Goal: Navigation & Orientation: Find specific page/section

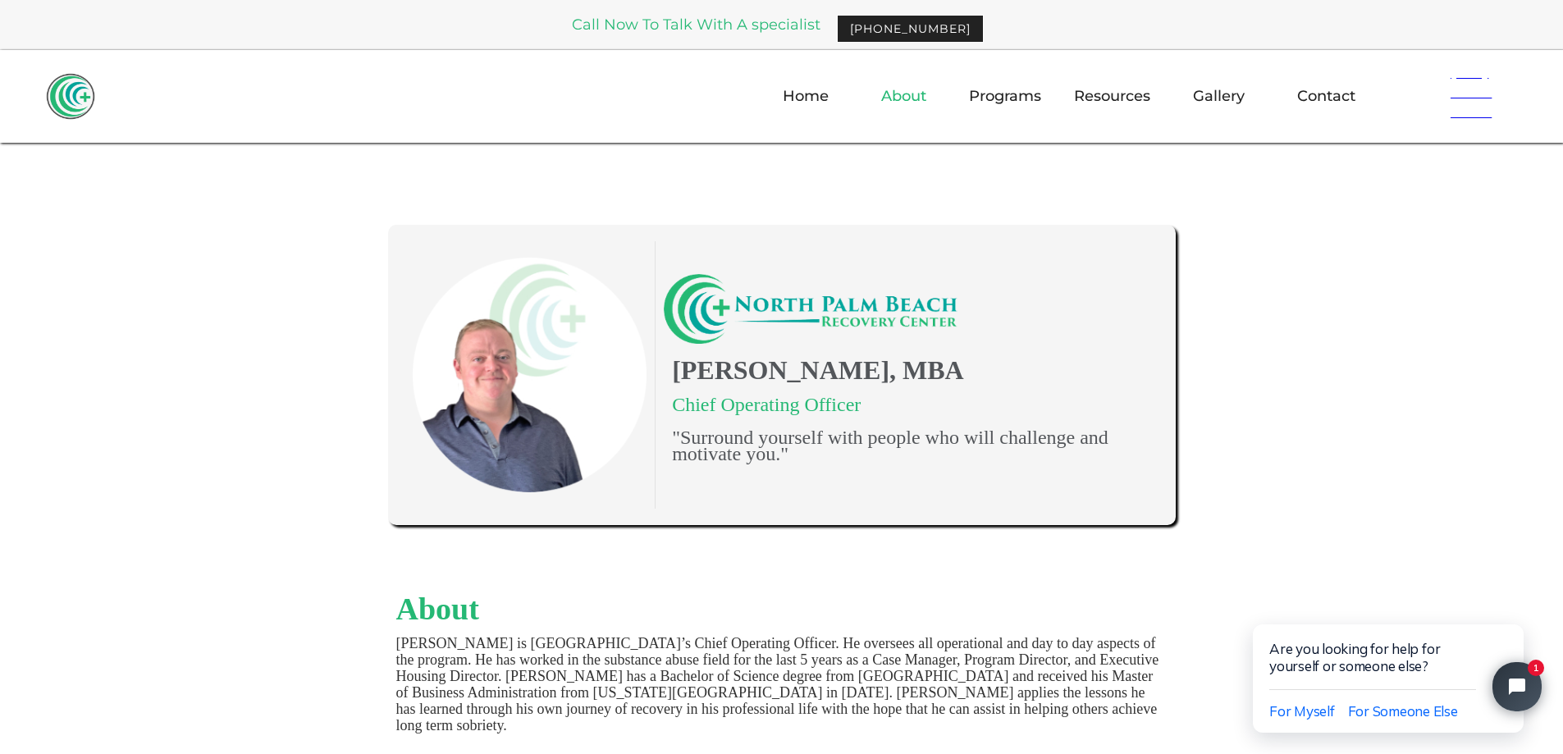
click at [927, 101] on link "About" at bounding box center [904, 96] width 65 height 48
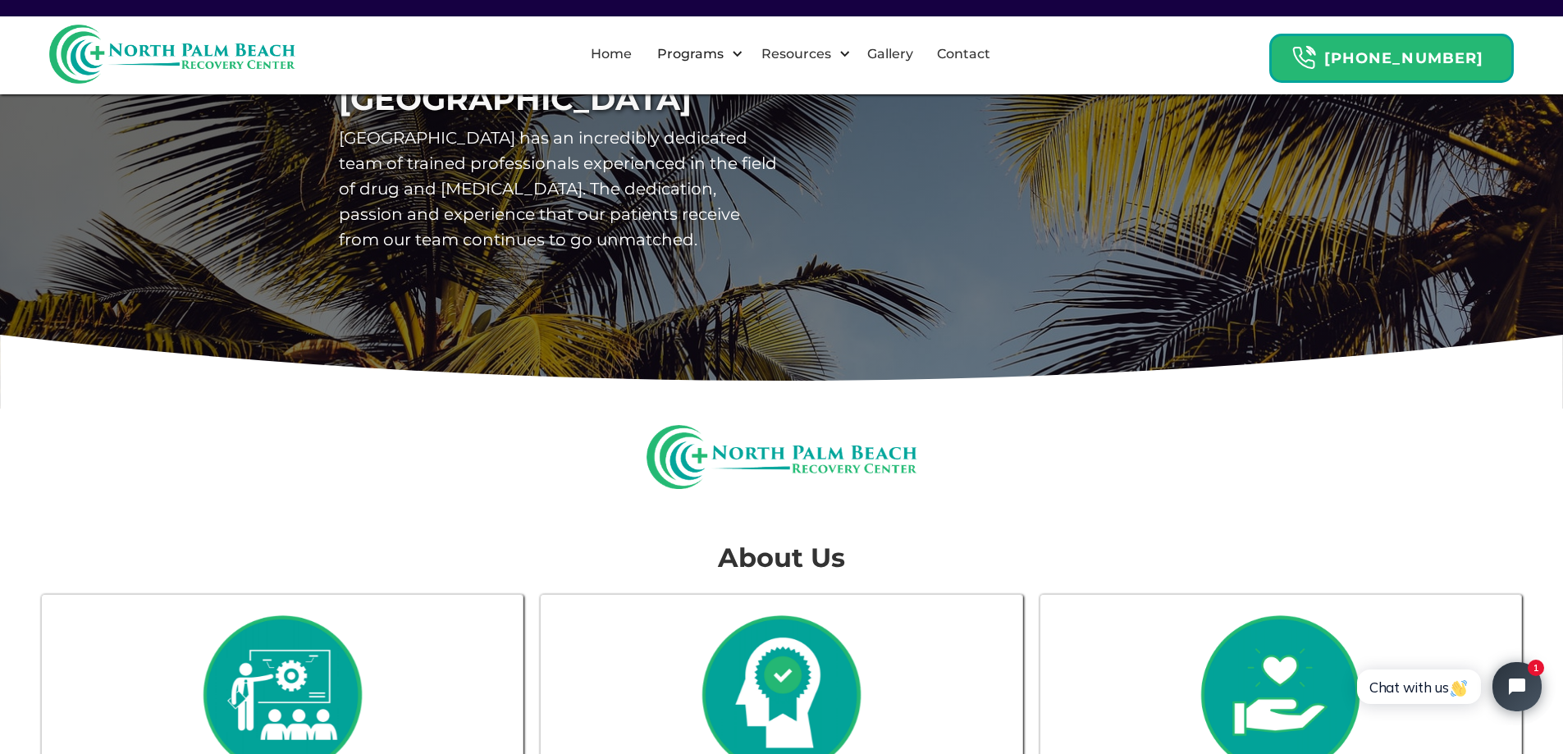
scroll to position [82, 0]
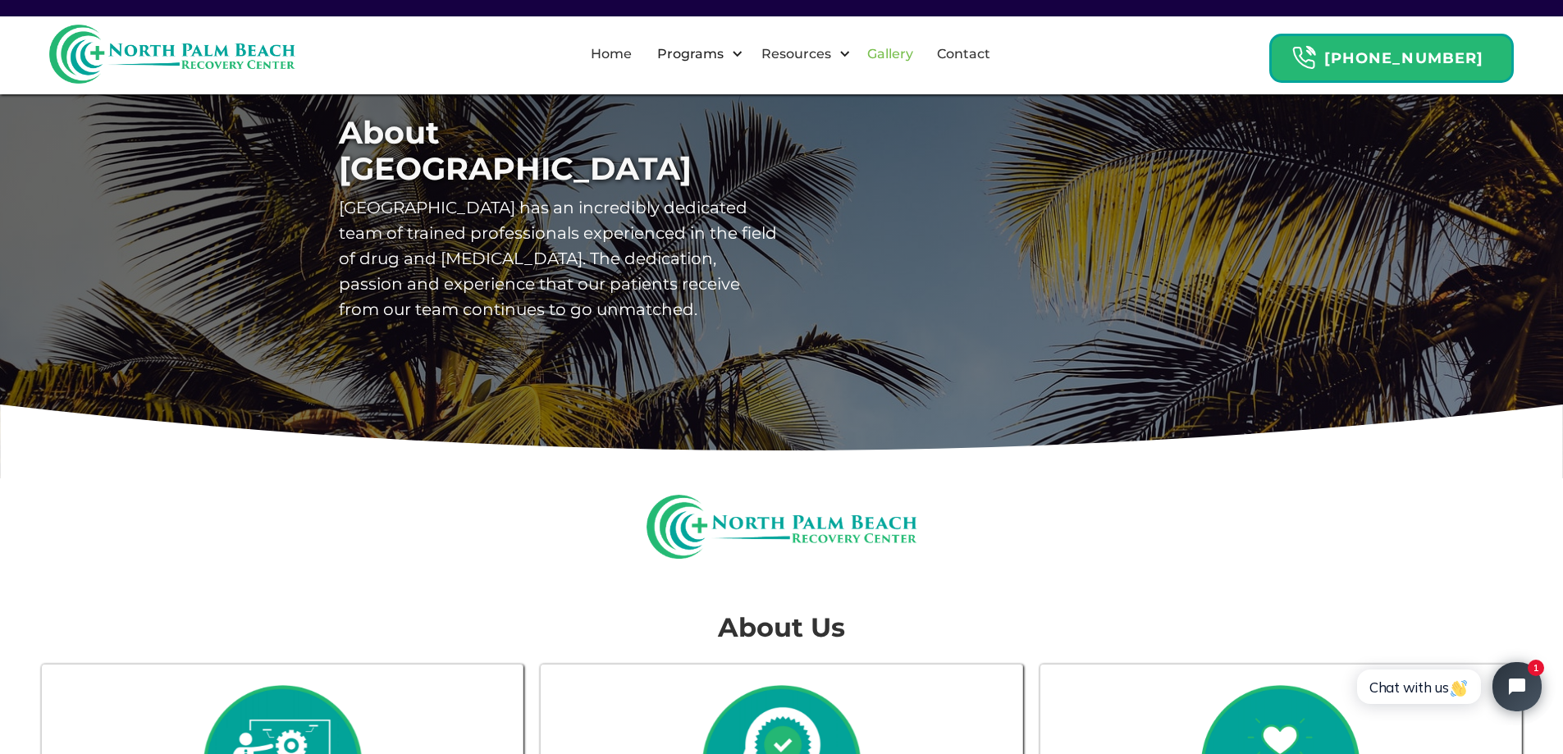
click at [912, 63] on link "Gallery" at bounding box center [891, 54] width 66 height 53
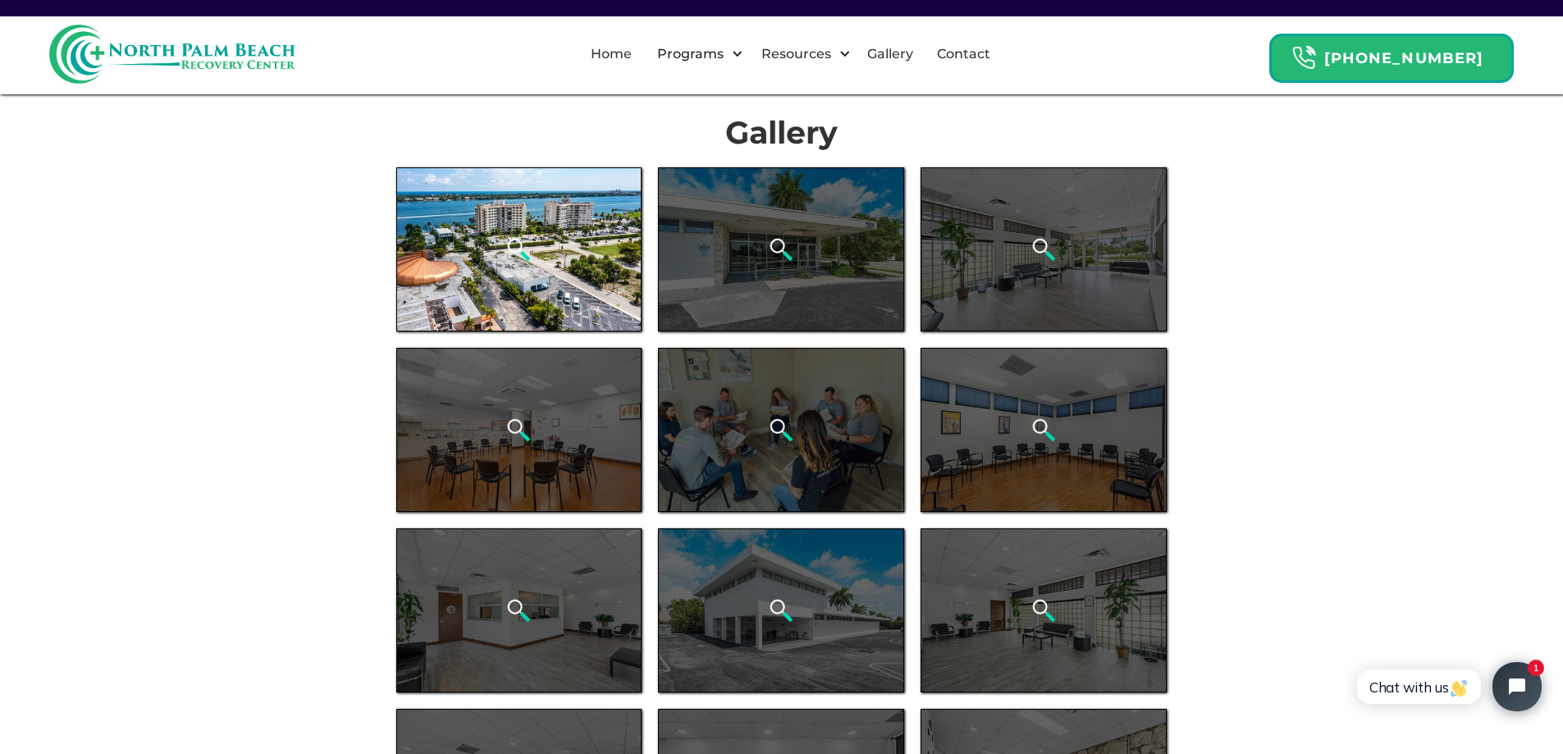
click at [506, 227] on div "open lightbox" at bounding box center [519, 249] width 246 height 164
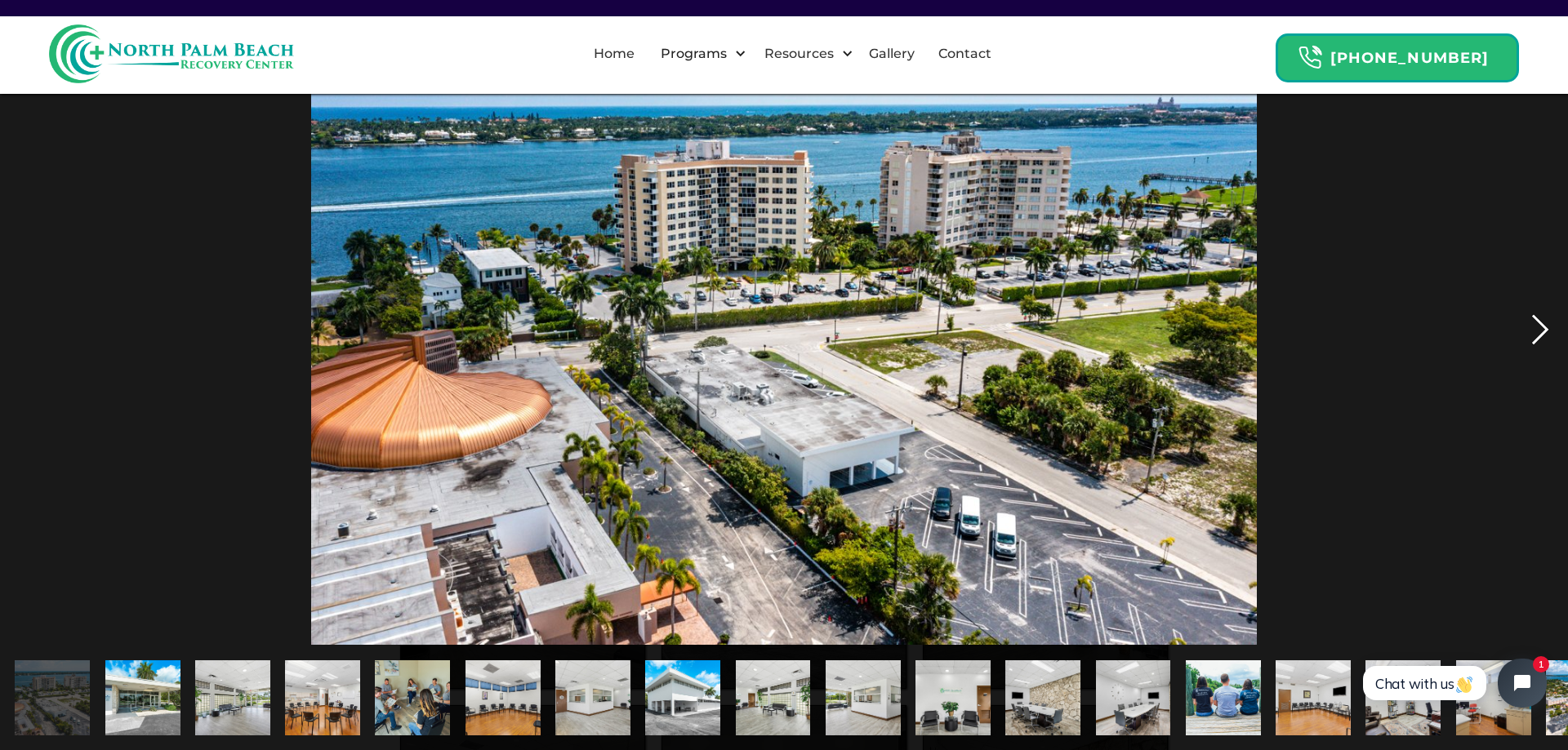
click at [1534, 329] on div "next image" at bounding box center [1540, 330] width 56 height 631
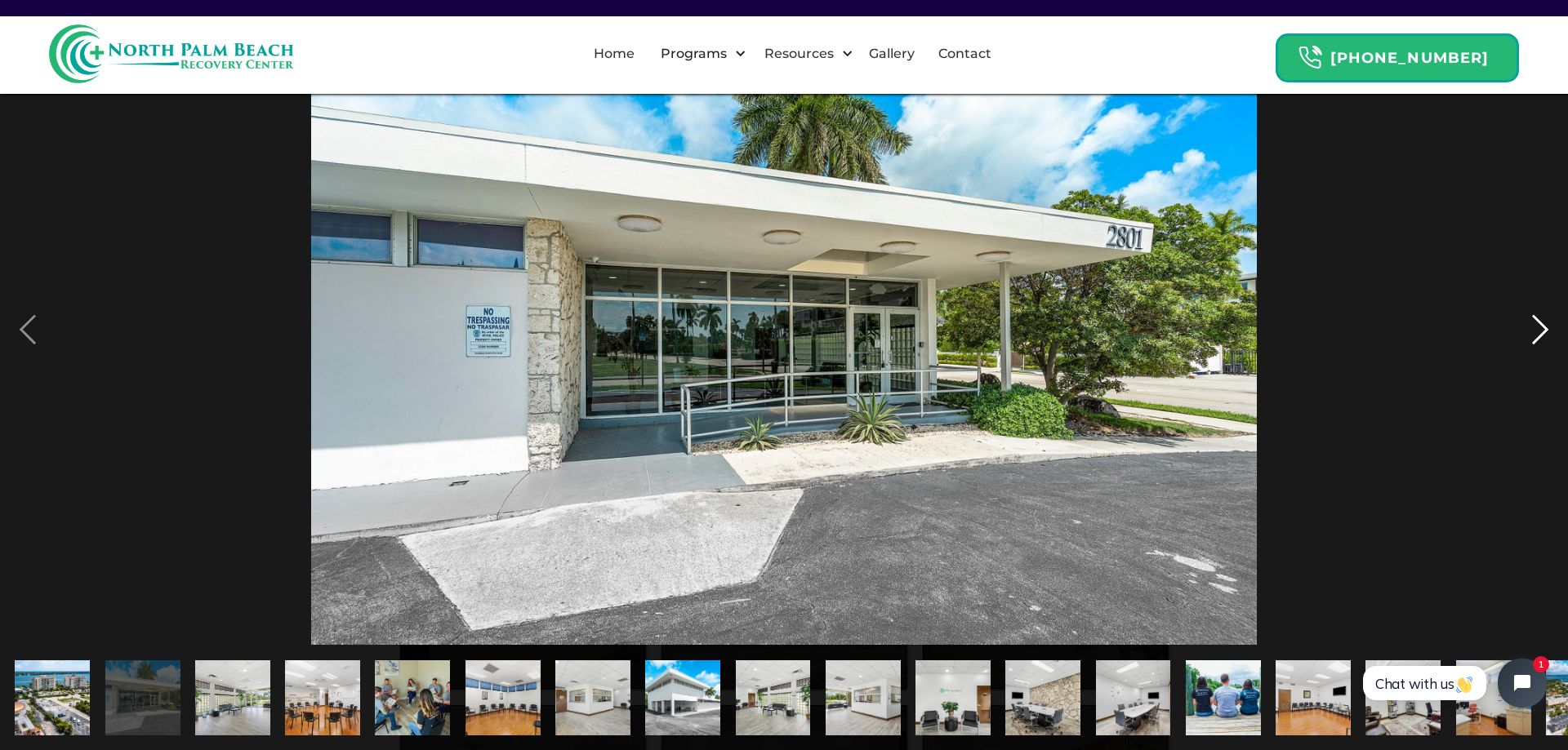
click at [1535, 343] on div "next image" at bounding box center [1540, 330] width 56 height 631
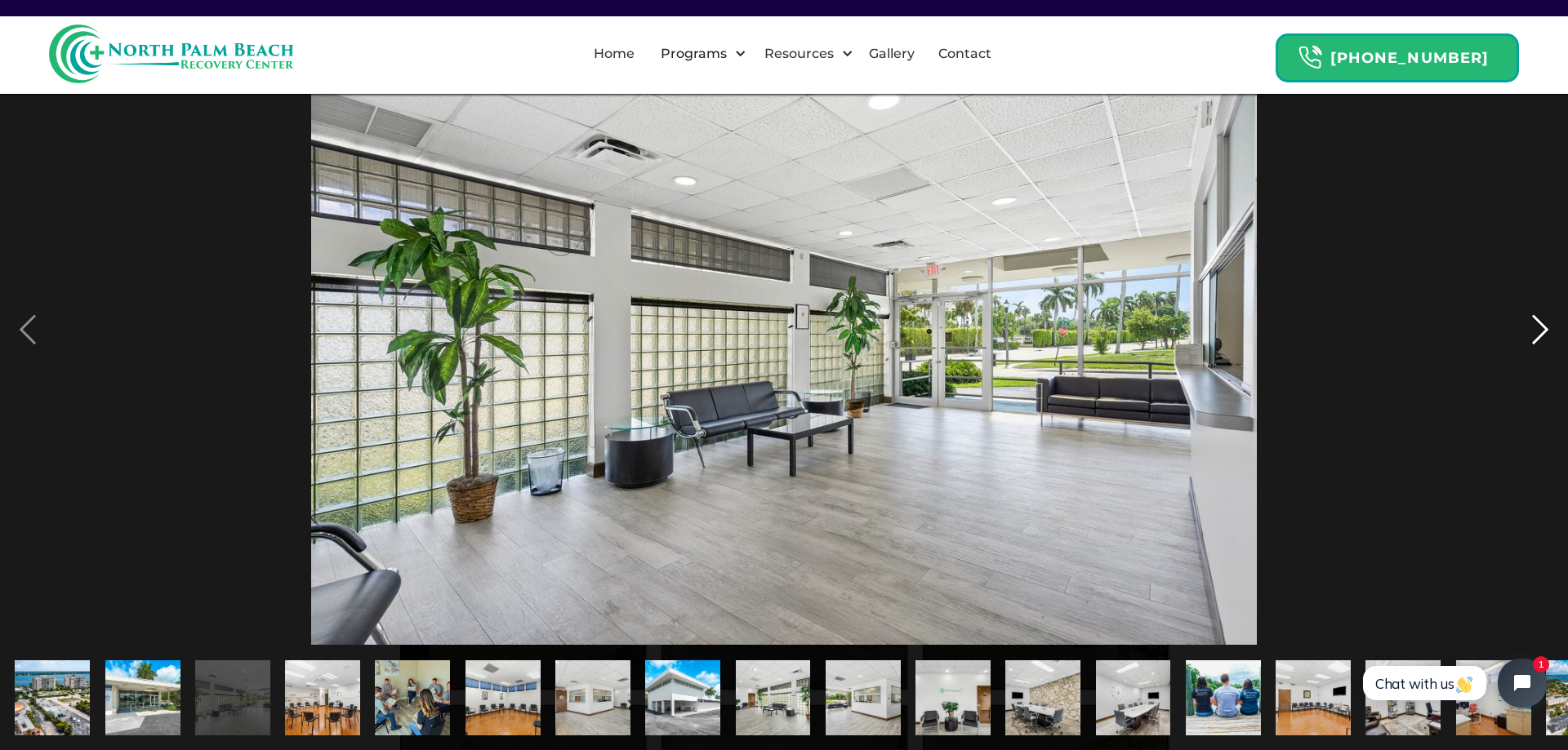
click at [1528, 343] on div "next image" at bounding box center [1540, 330] width 56 height 631
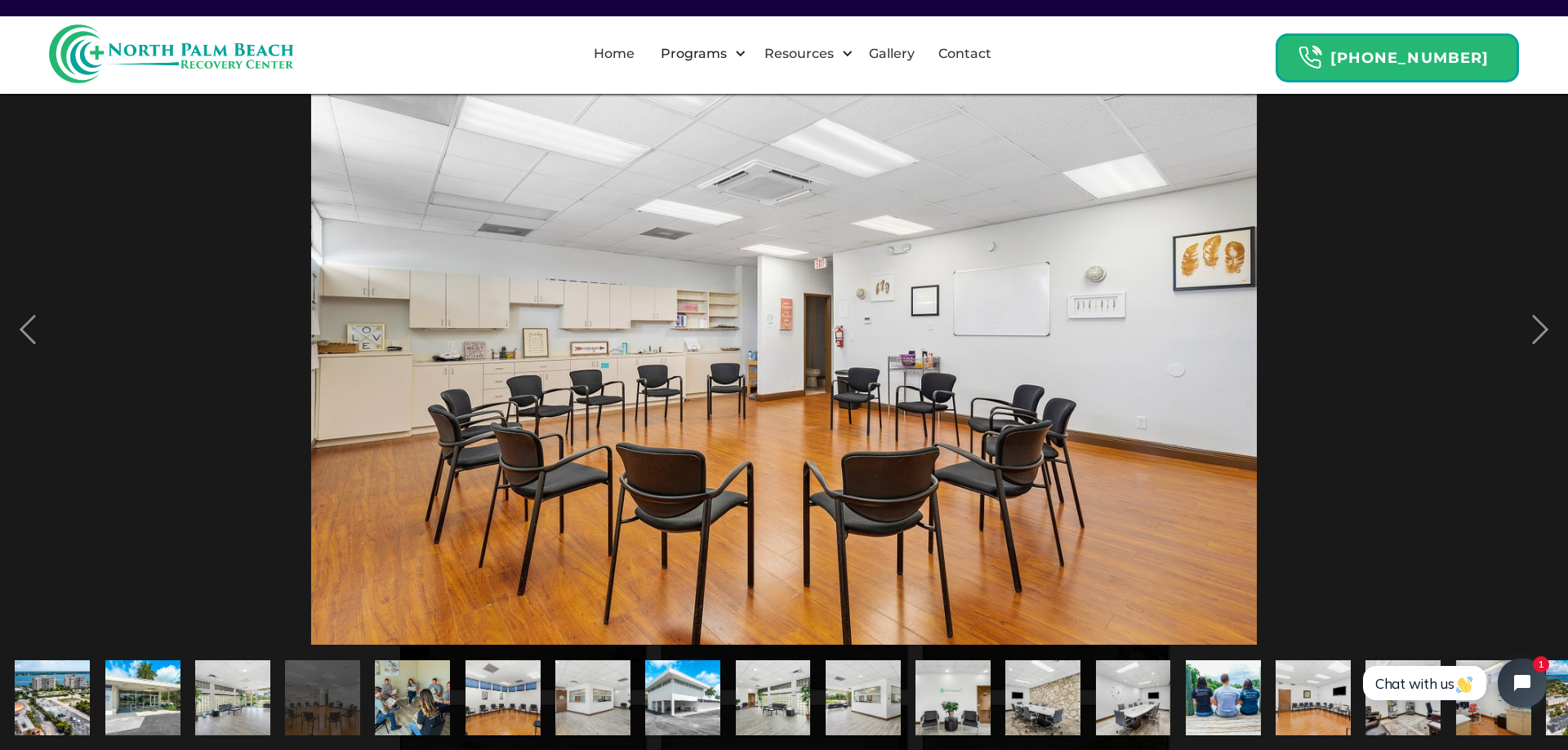
click at [1510, 341] on div at bounding box center [784, 330] width 1568 height 631
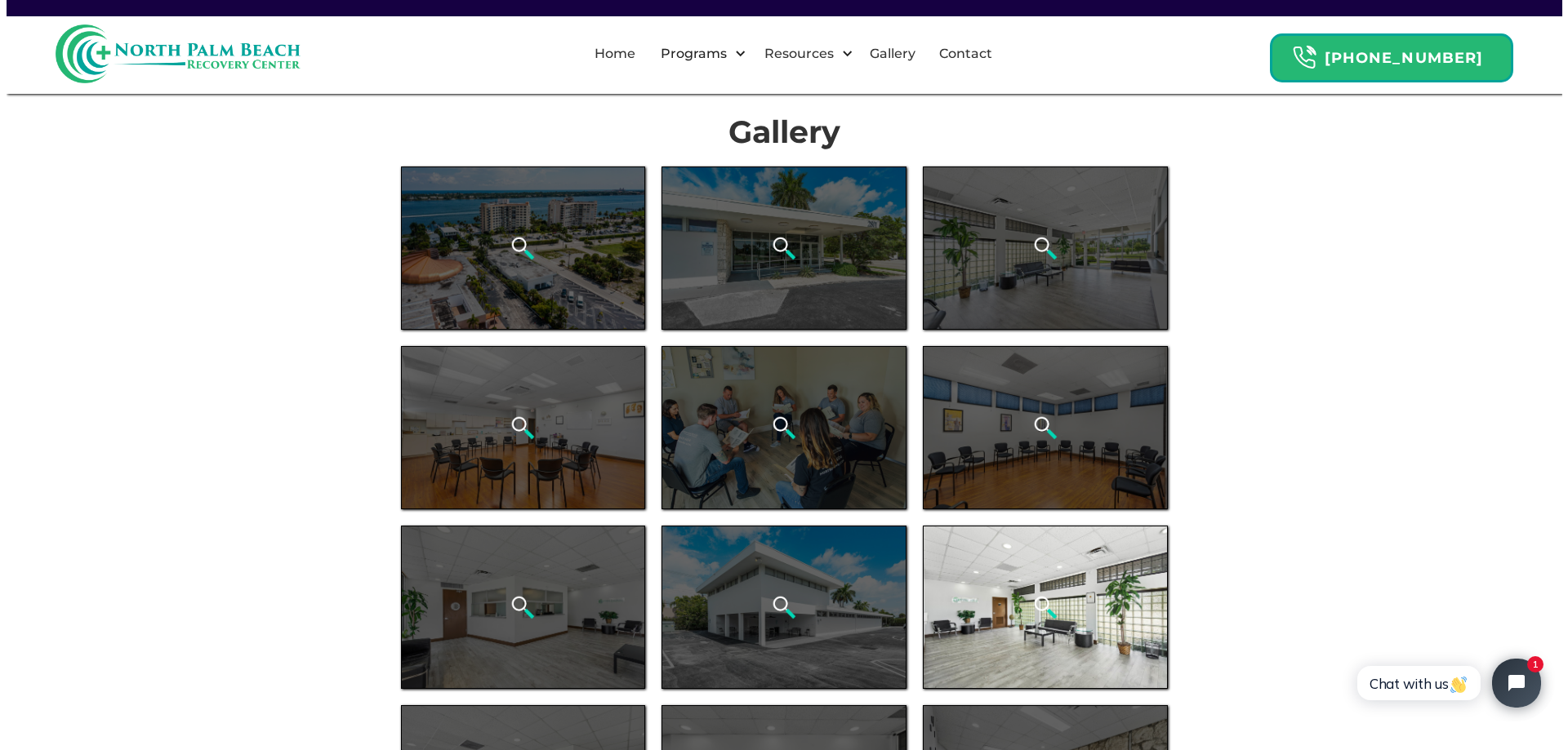
scroll to position [326, 0]
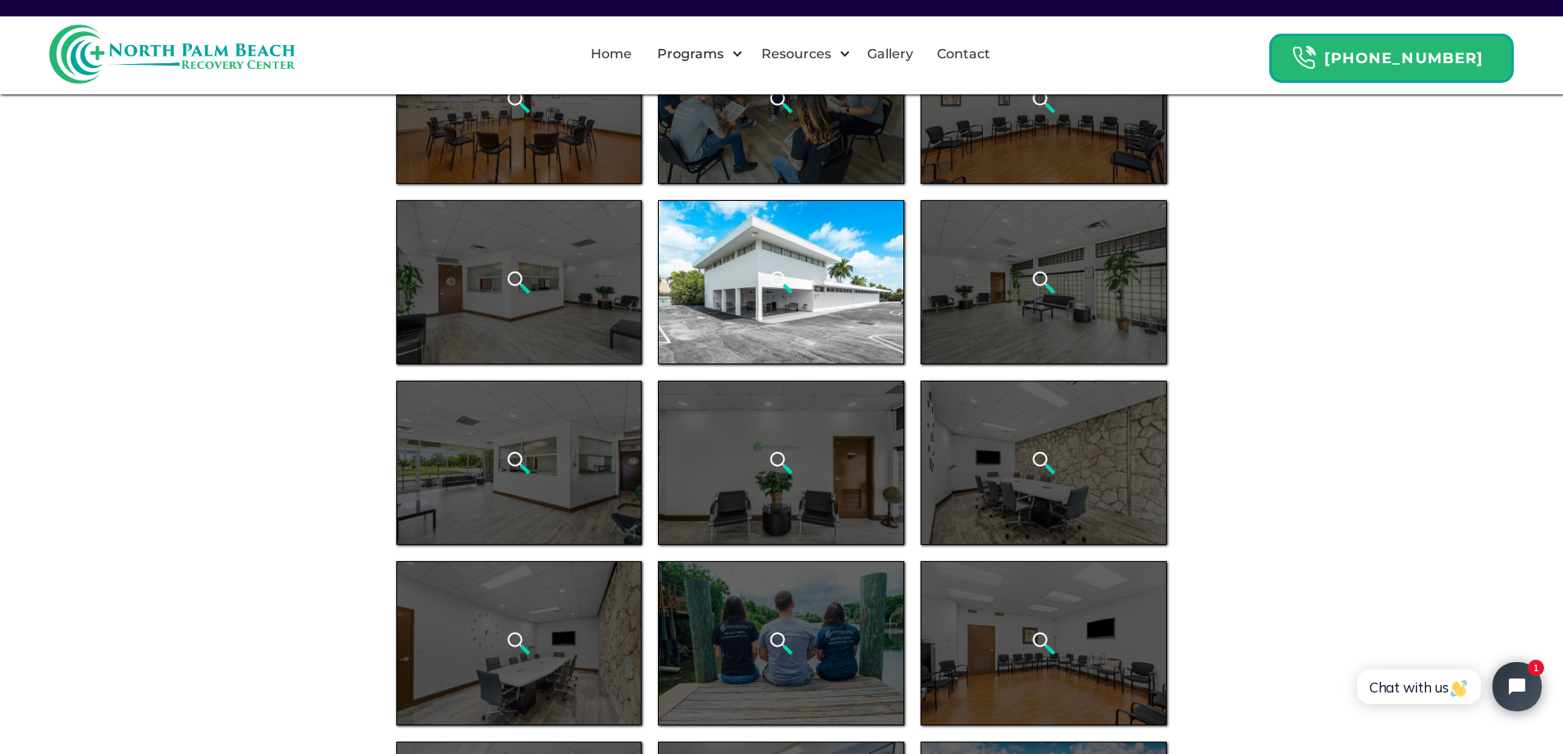
click at [770, 283] on img "open lightbox" at bounding box center [781, 282] width 25 height 25
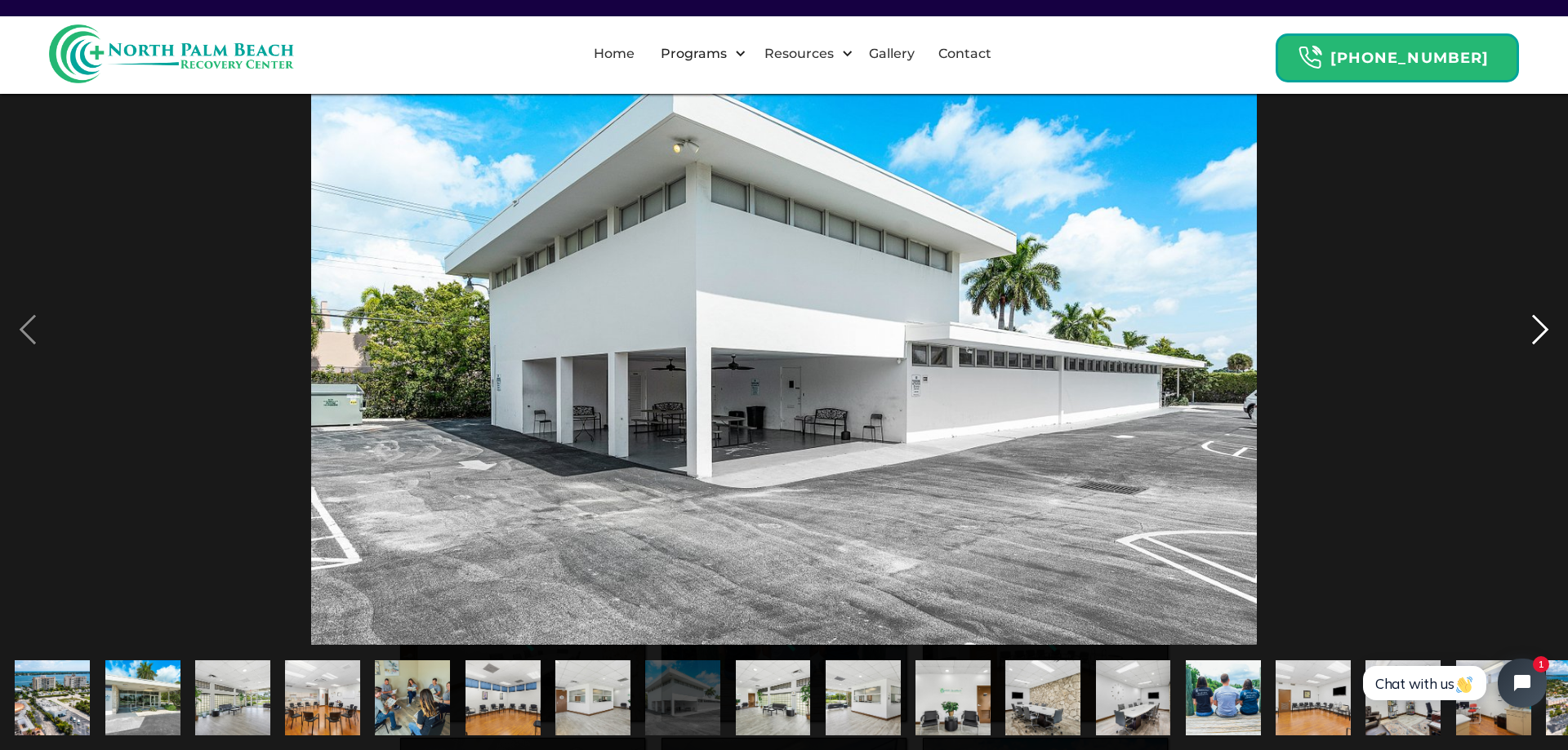
click at [1538, 335] on div "next image" at bounding box center [1540, 330] width 56 height 631
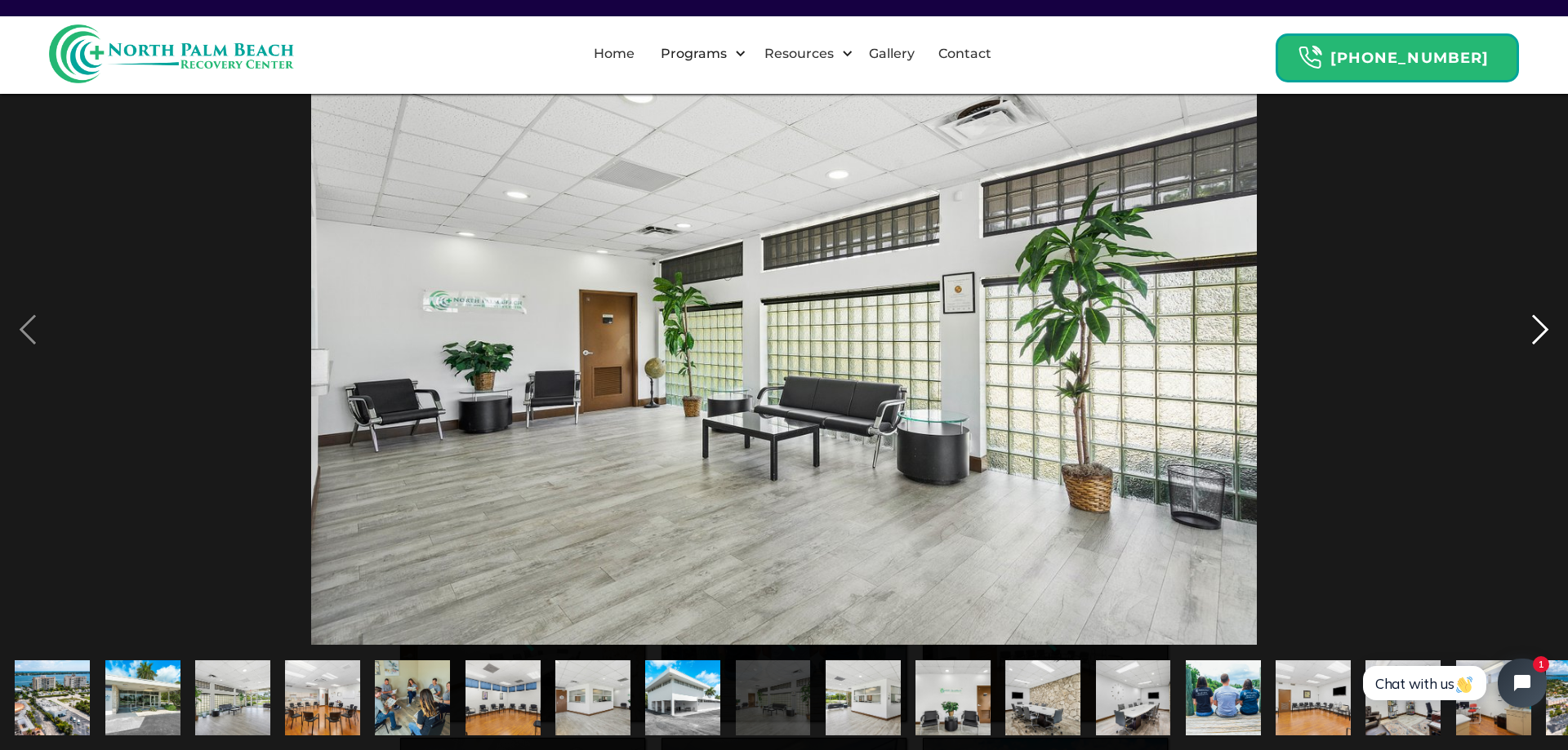
click at [1538, 335] on div "next image" at bounding box center [1540, 330] width 56 height 631
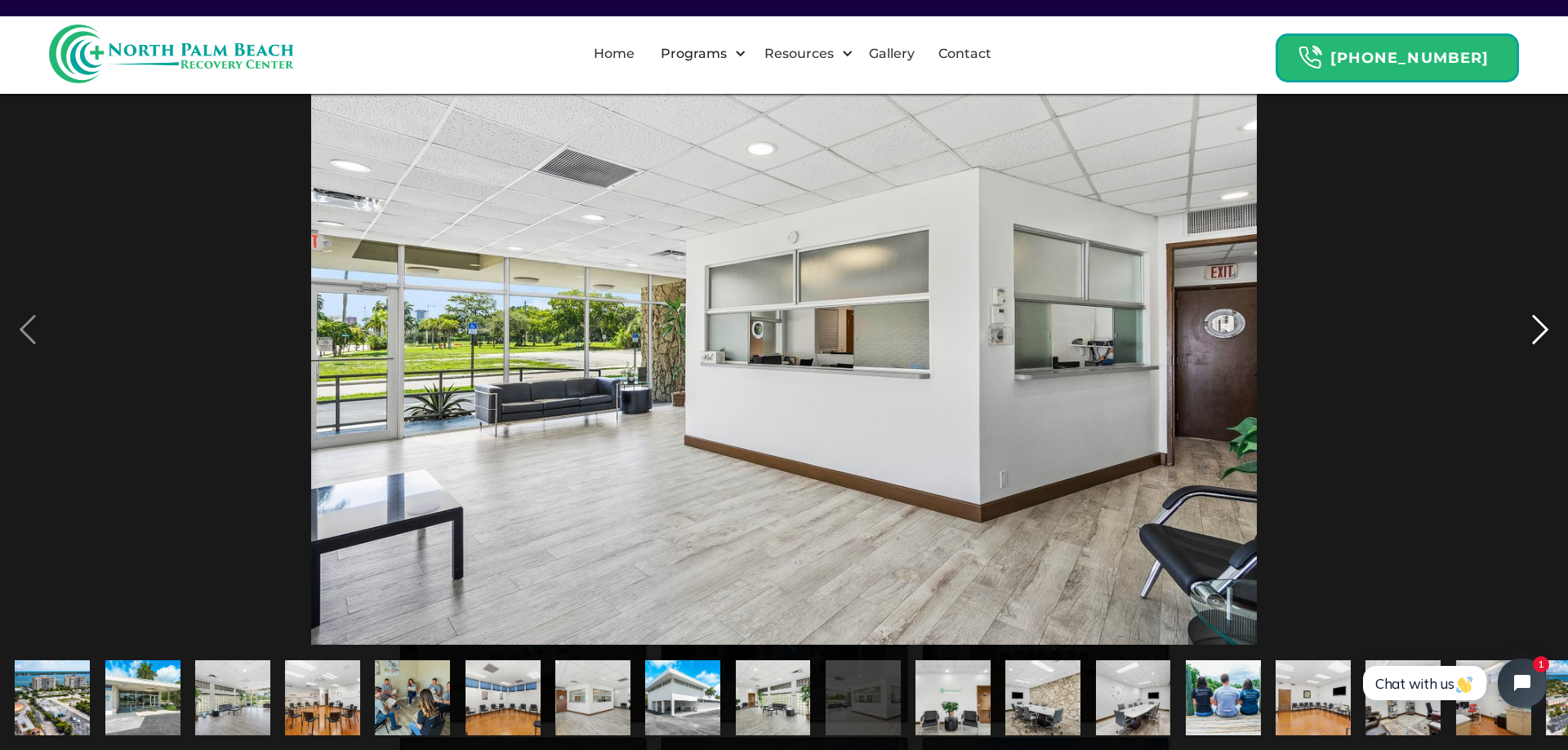
click at [1538, 335] on div "next image" at bounding box center [1540, 330] width 56 height 631
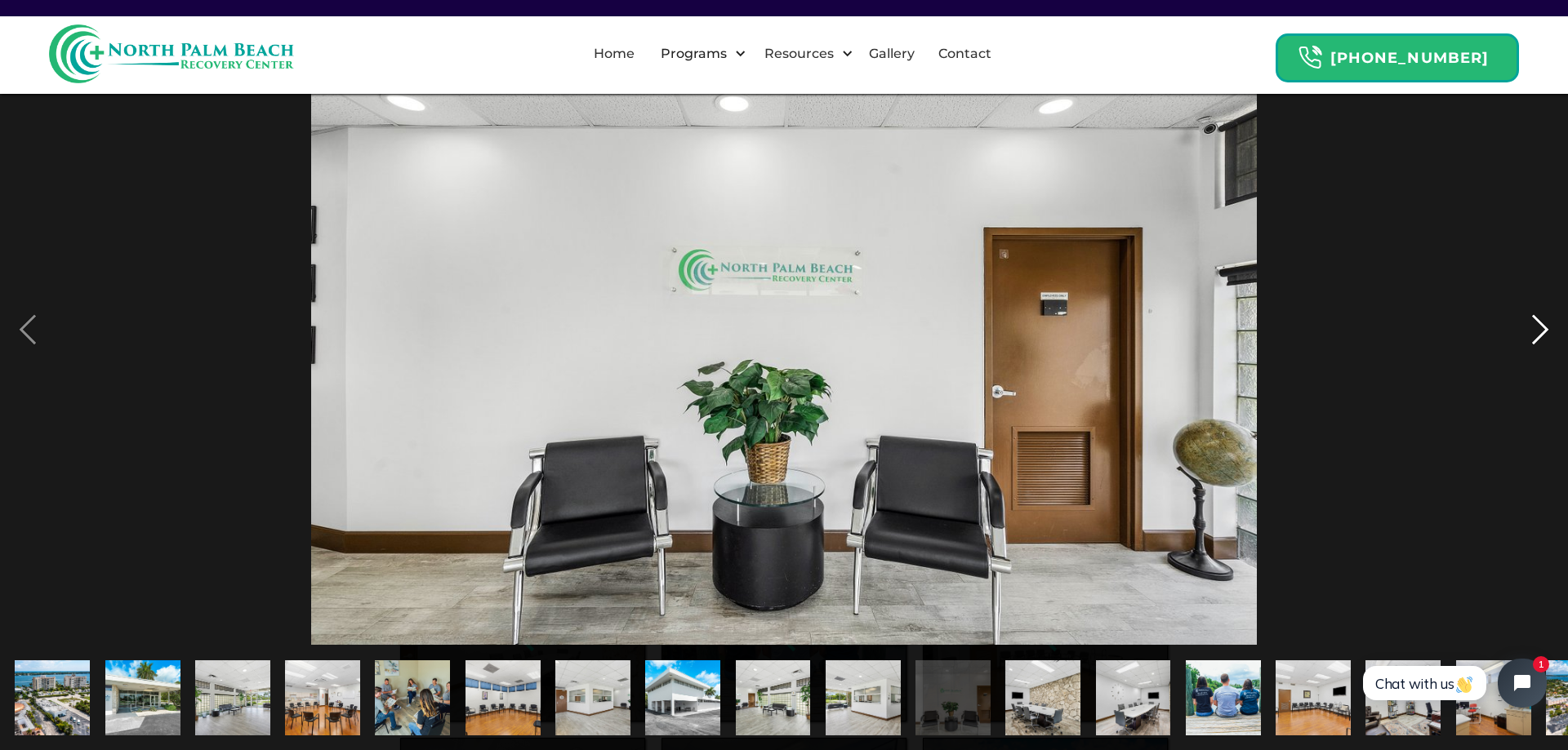
click at [1538, 335] on div "next image" at bounding box center [1540, 330] width 56 height 631
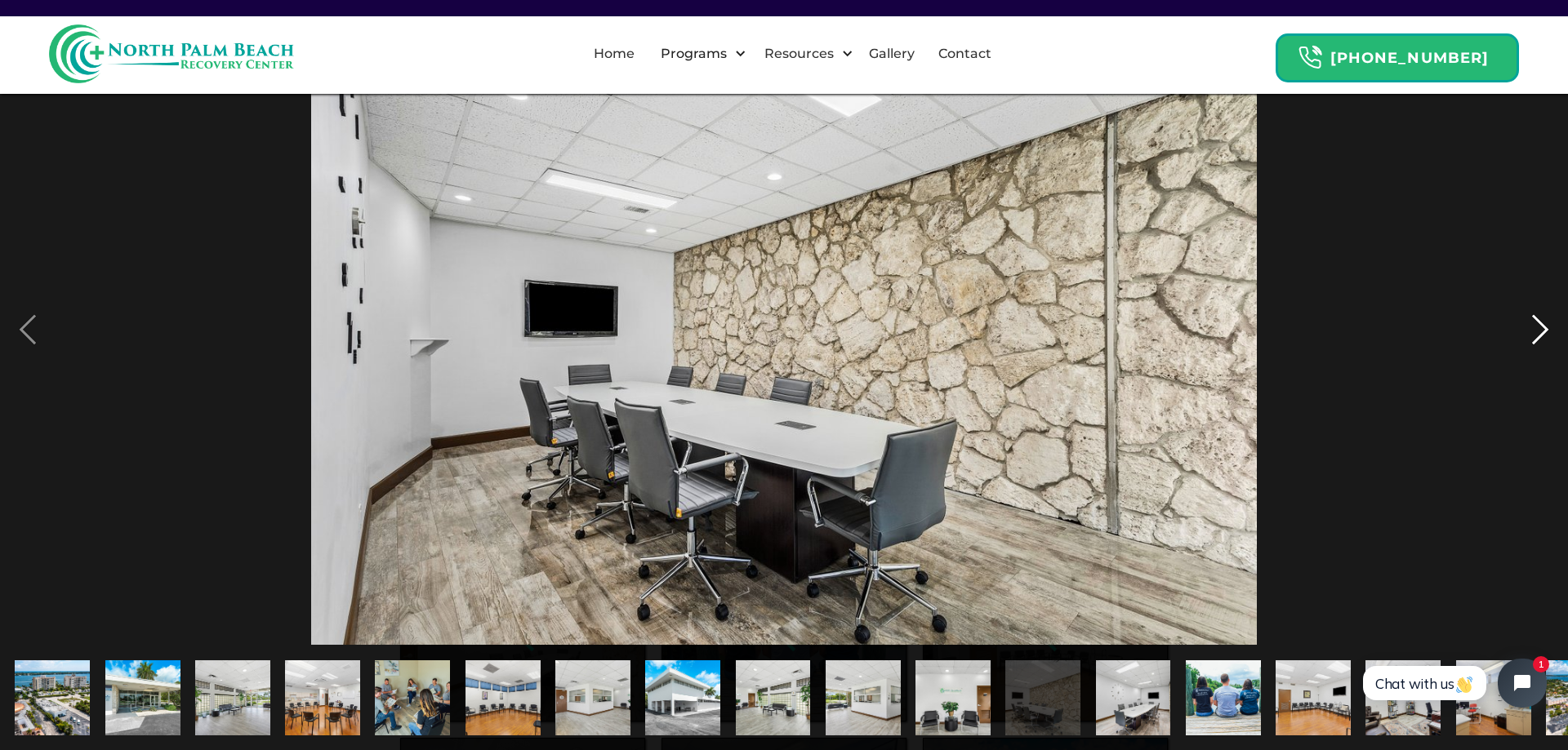
click at [1538, 335] on div "next image" at bounding box center [1540, 330] width 56 height 631
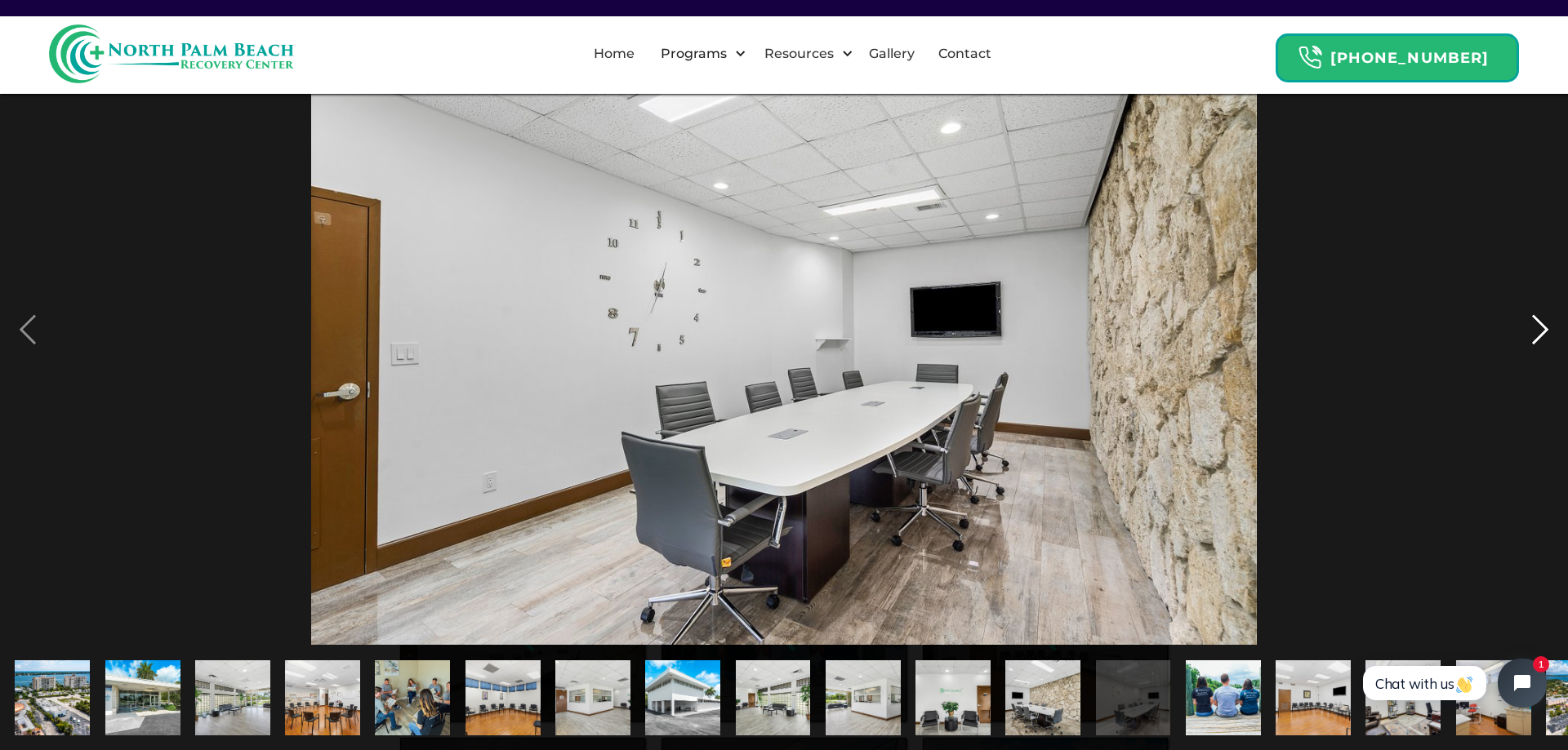
click at [1538, 335] on div "next image" at bounding box center [1540, 330] width 56 height 631
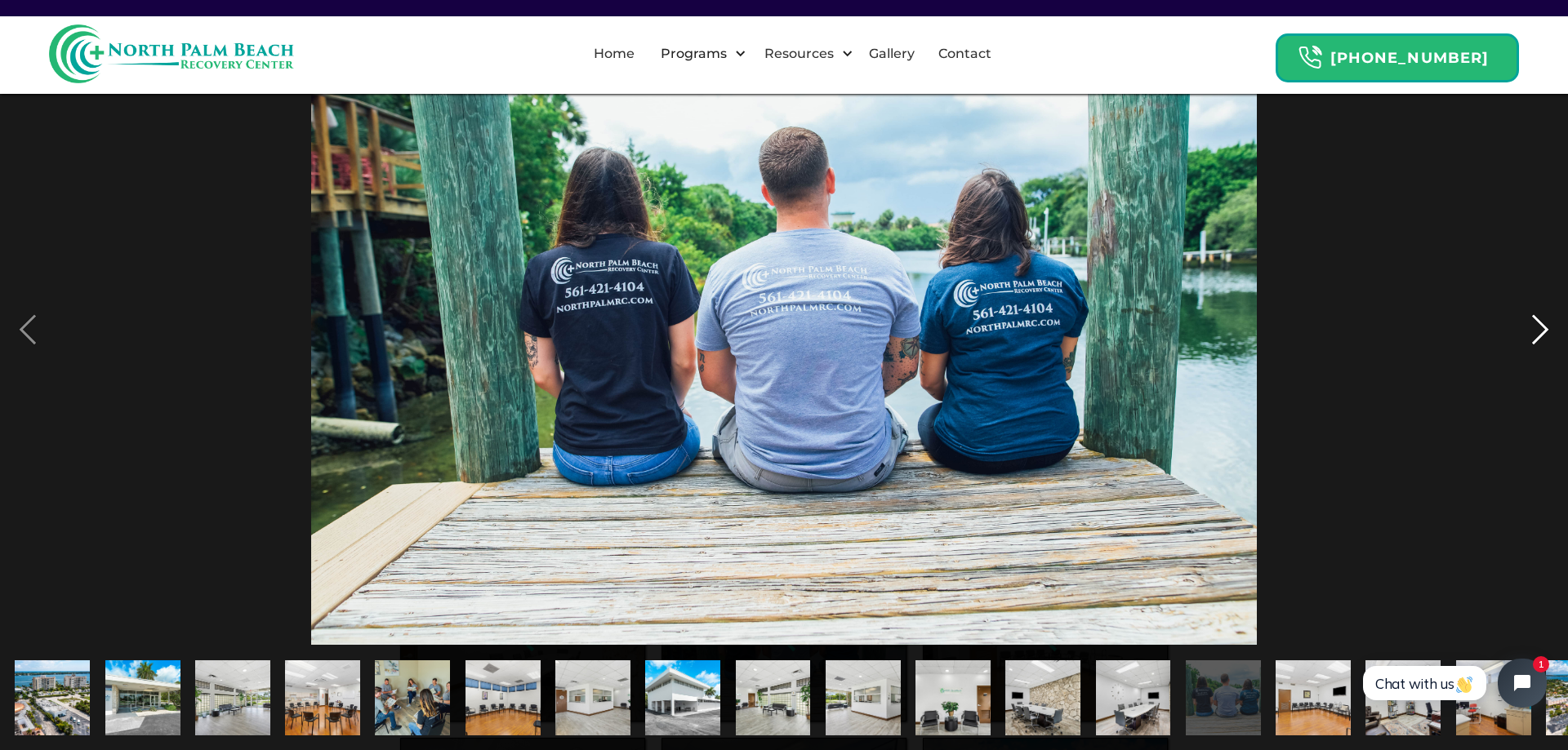
click at [1532, 344] on div "next image" at bounding box center [1540, 330] width 56 height 631
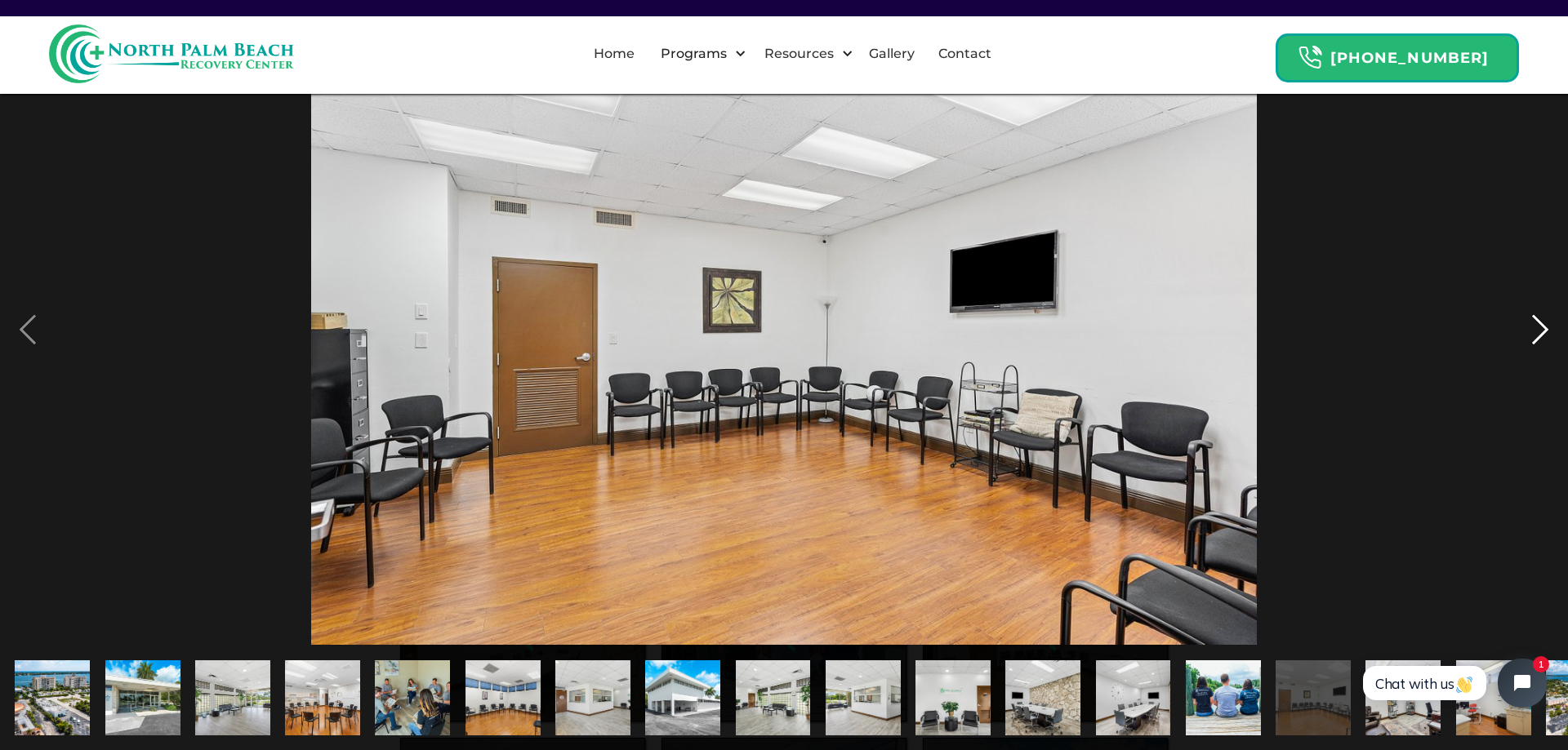
click at [1532, 344] on div "next image" at bounding box center [1540, 330] width 56 height 631
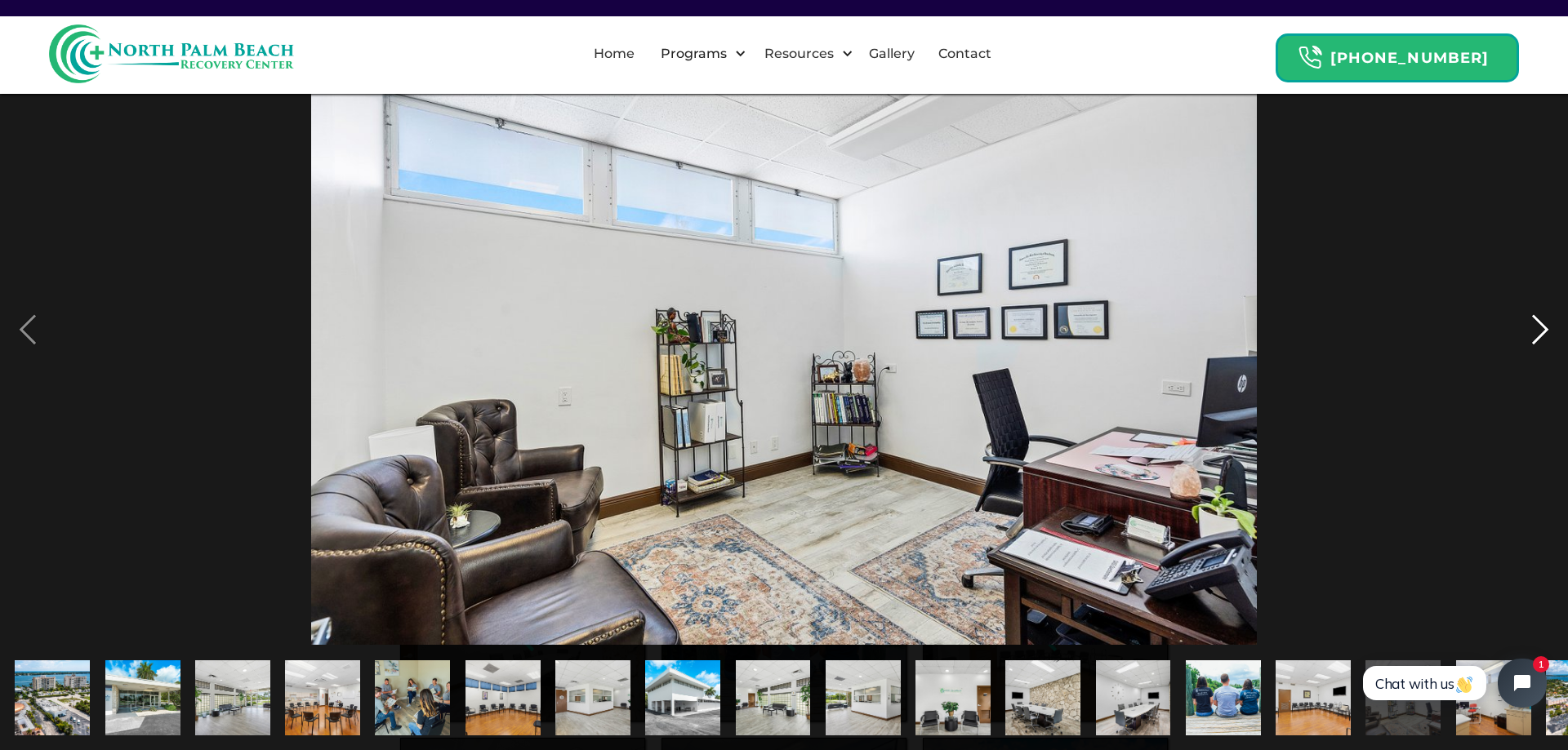
click at [1533, 344] on div "next image" at bounding box center [1540, 330] width 56 height 631
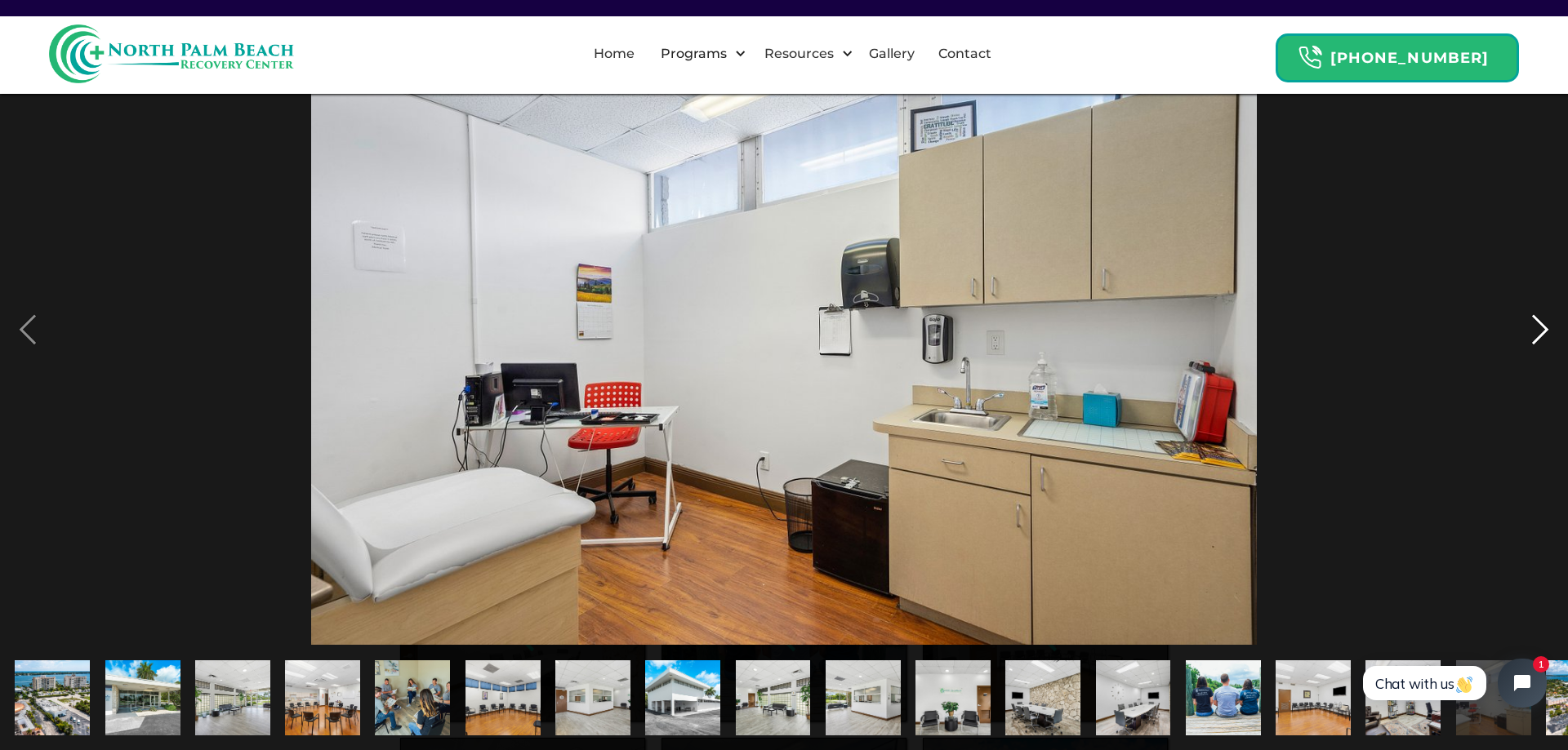
click at [1533, 344] on div "next image" at bounding box center [1540, 330] width 56 height 631
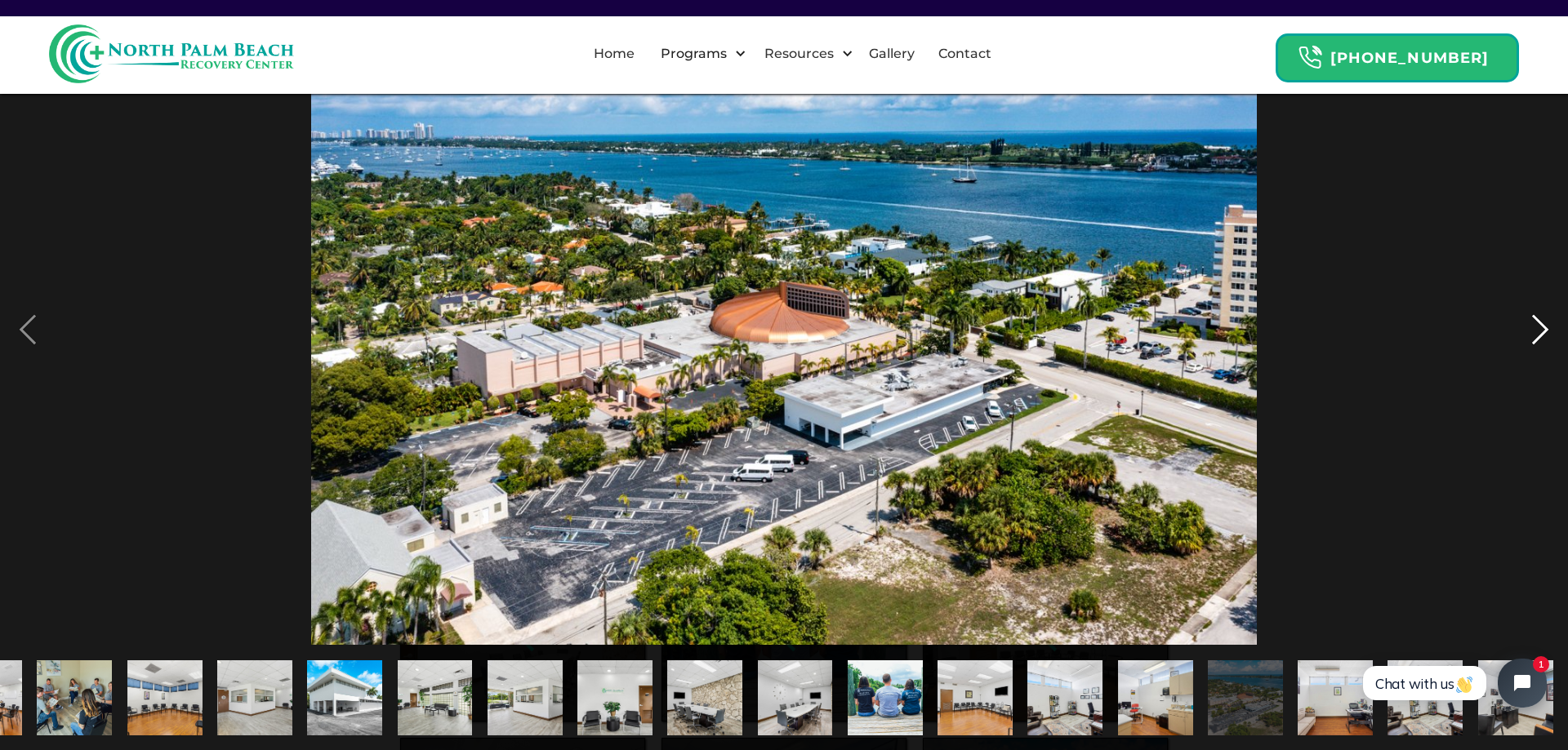
scroll to position [0, 338]
click at [1533, 344] on div "next image" at bounding box center [1540, 330] width 56 height 631
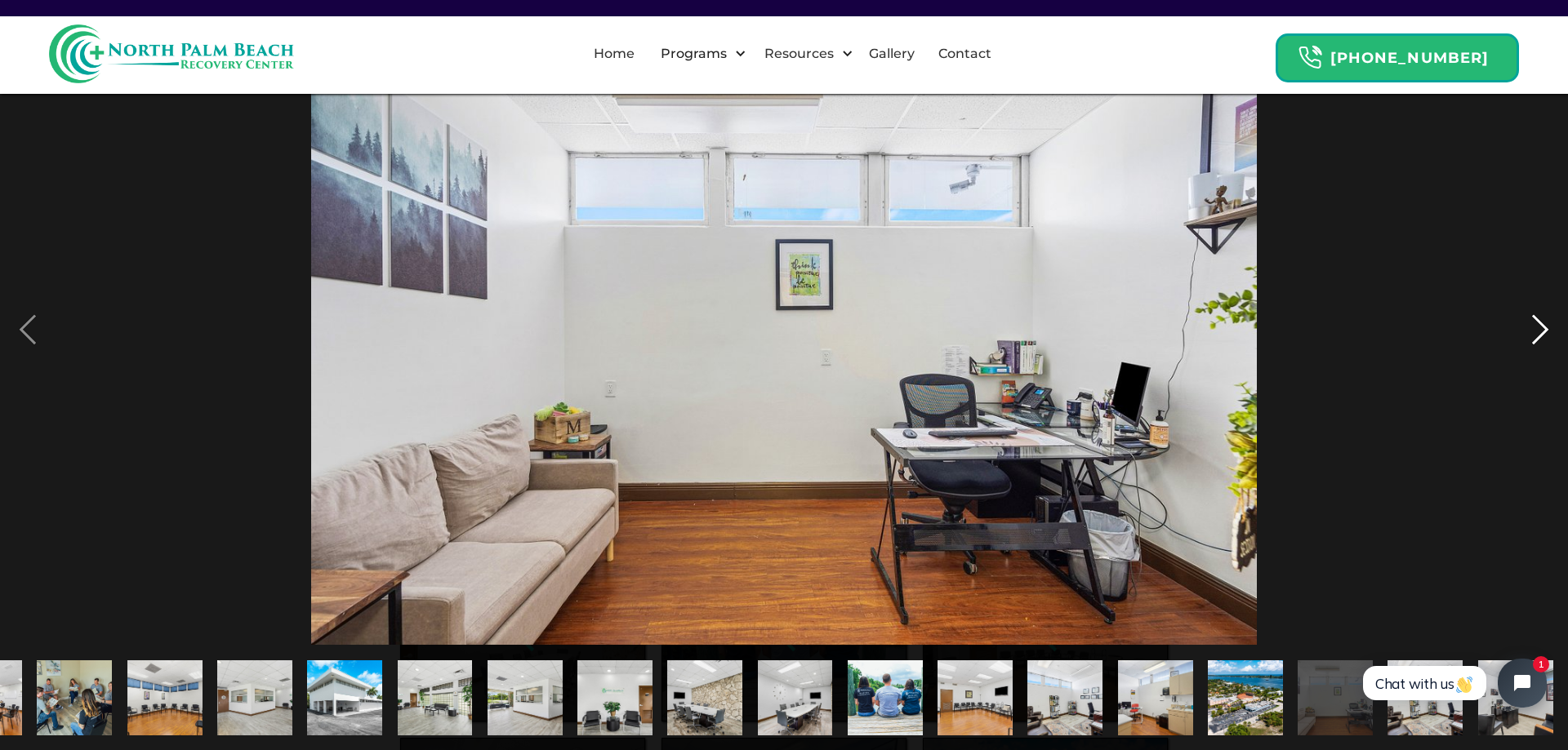
click at [1533, 344] on div "next image" at bounding box center [1540, 330] width 56 height 631
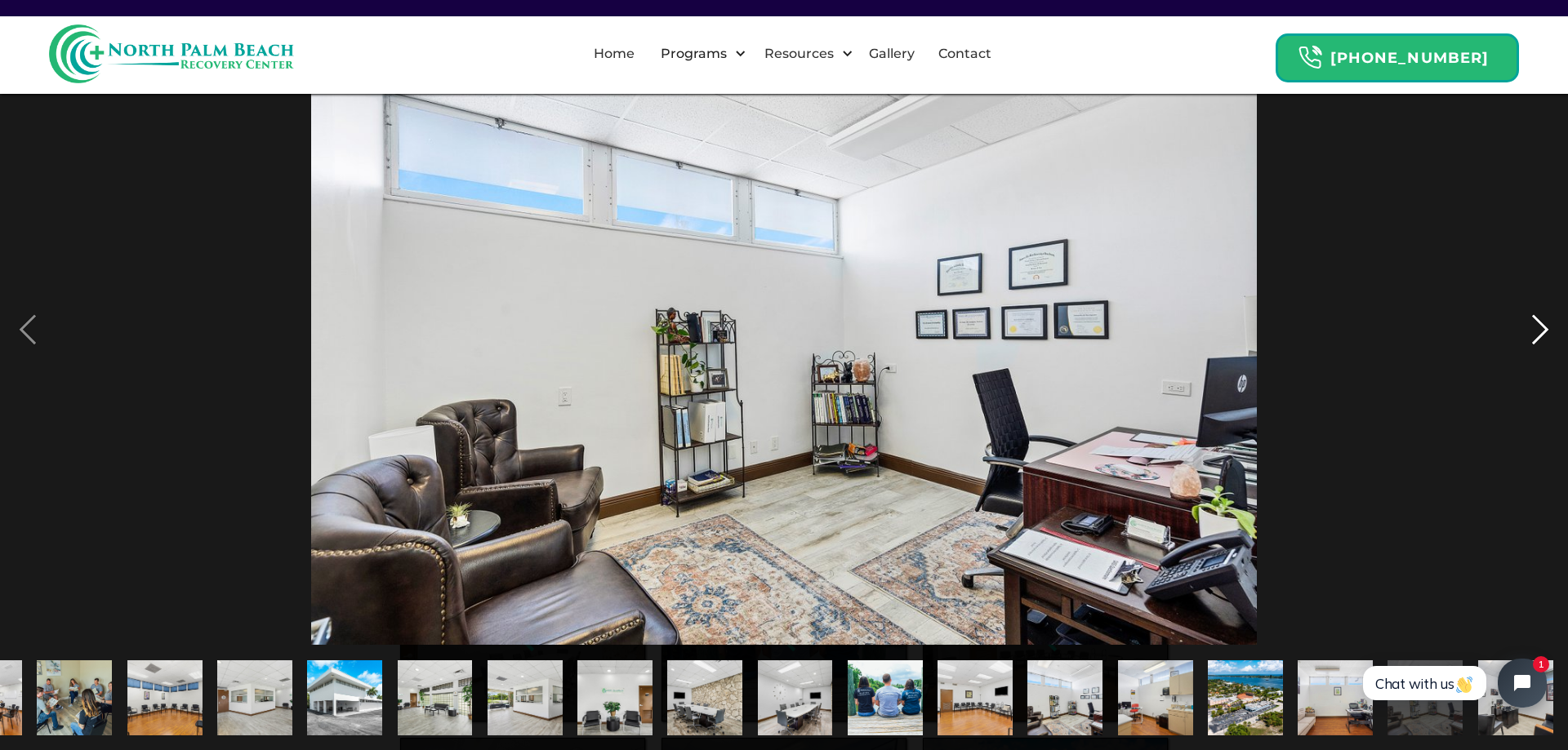
click at [1533, 344] on div "next image" at bounding box center [1540, 330] width 56 height 631
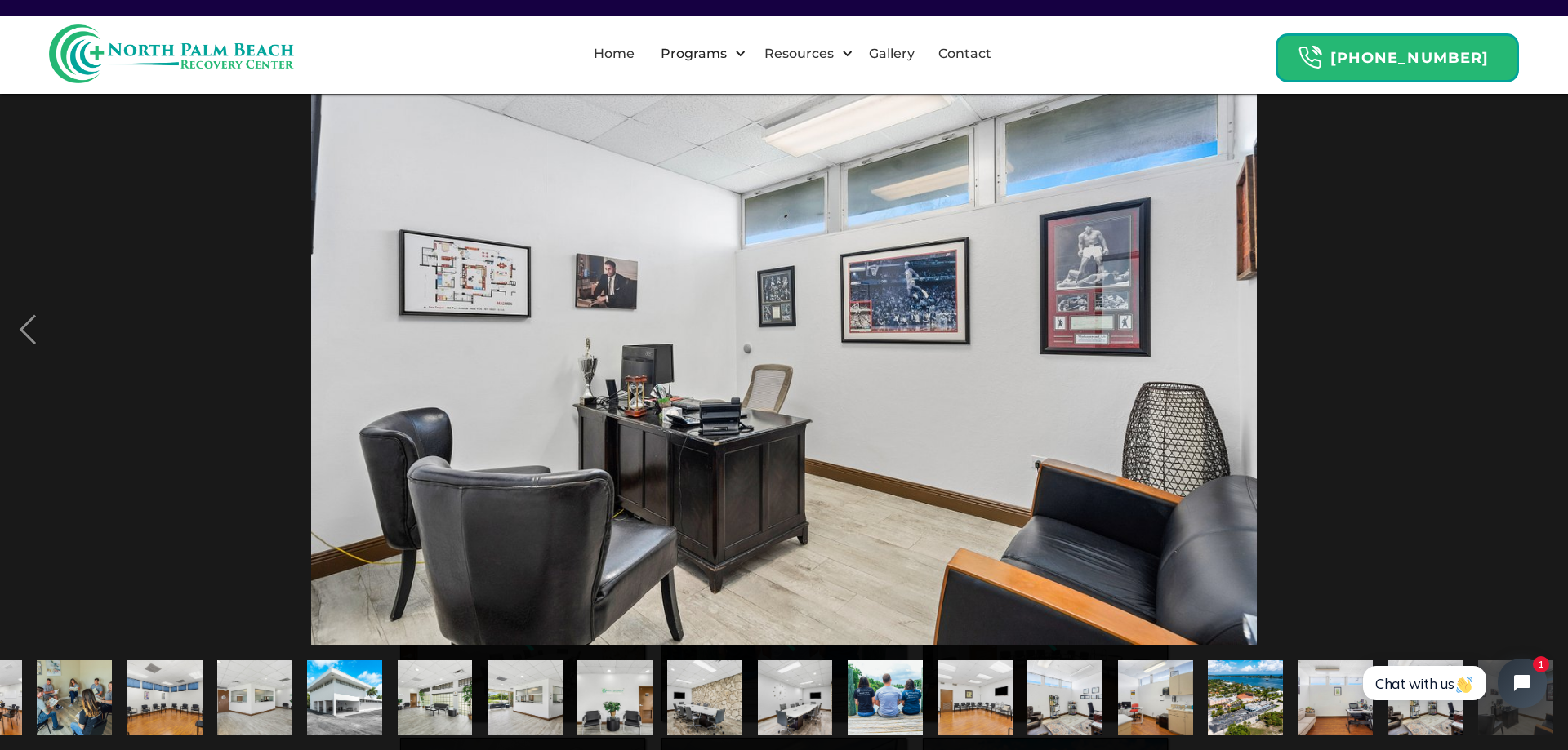
click at [1533, 344] on div "next image" at bounding box center [1540, 330] width 56 height 631
click at [904, 51] on link "Gallery" at bounding box center [891, 54] width 66 height 53
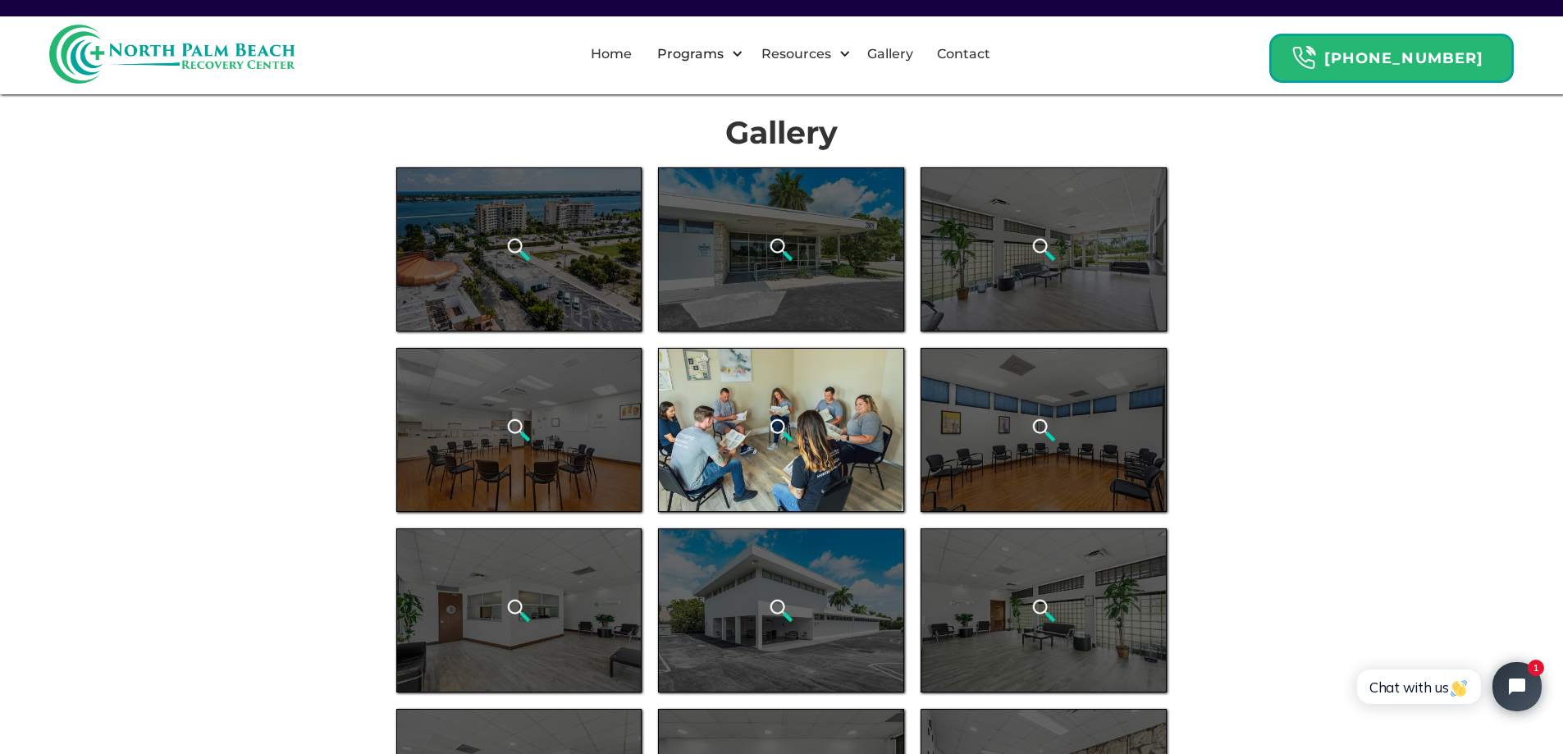
click at [774, 438] on img "open lightbox" at bounding box center [781, 430] width 25 height 25
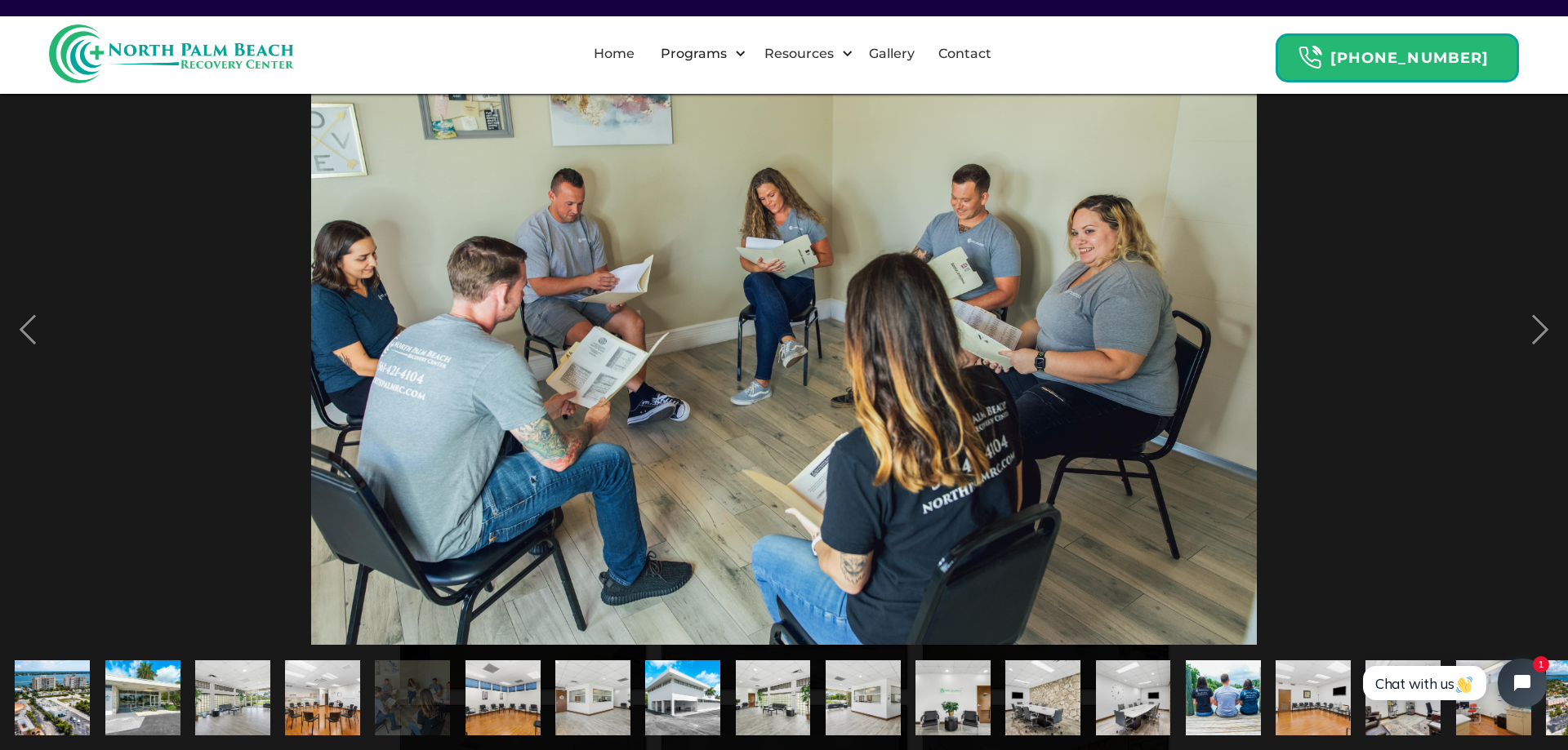
click at [490, 671] on img "show item 6 of 21" at bounding box center [502, 698] width 112 height 76
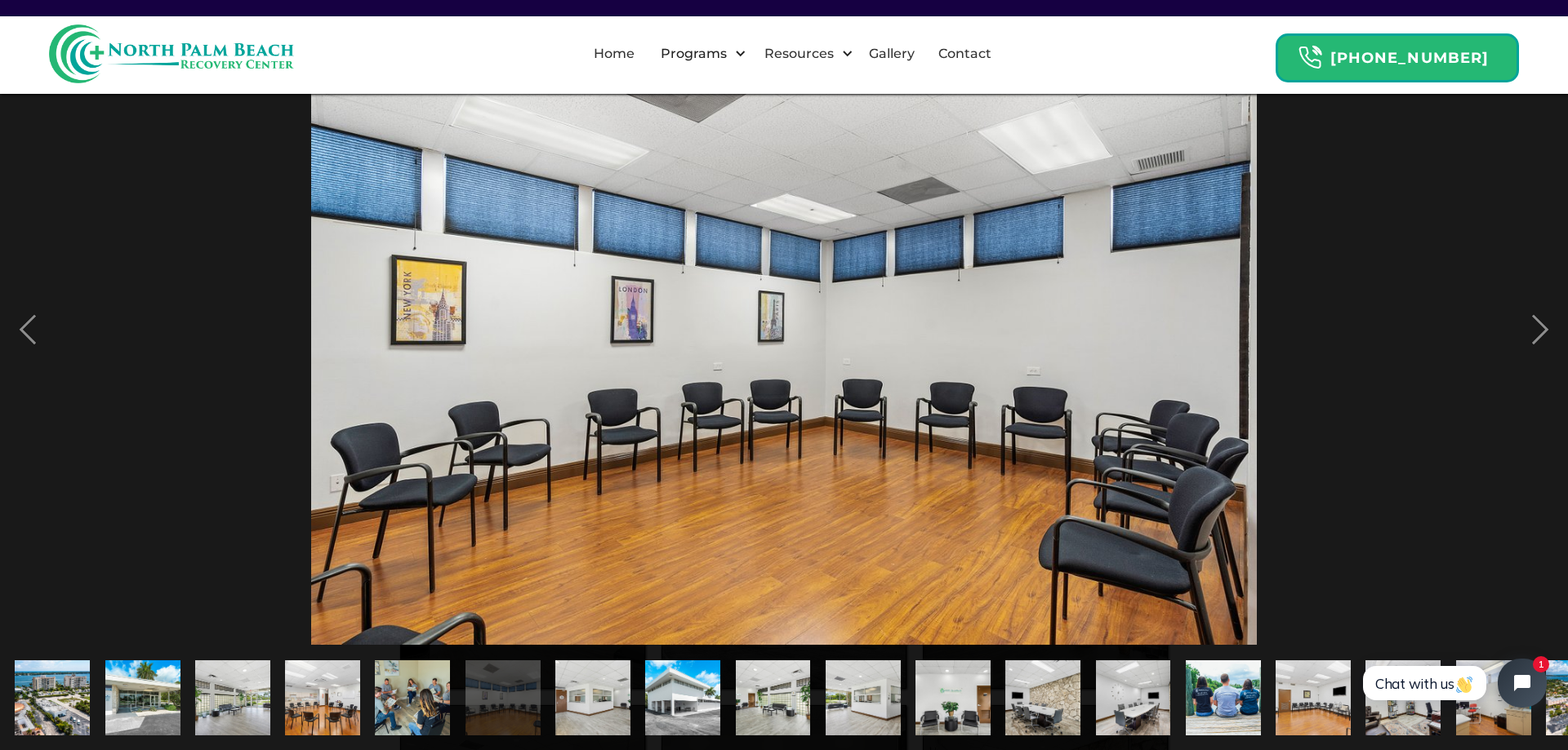
click at [569, 704] on img "show item 7 of 21" at bounding box center [592, 698] width 112 height 76
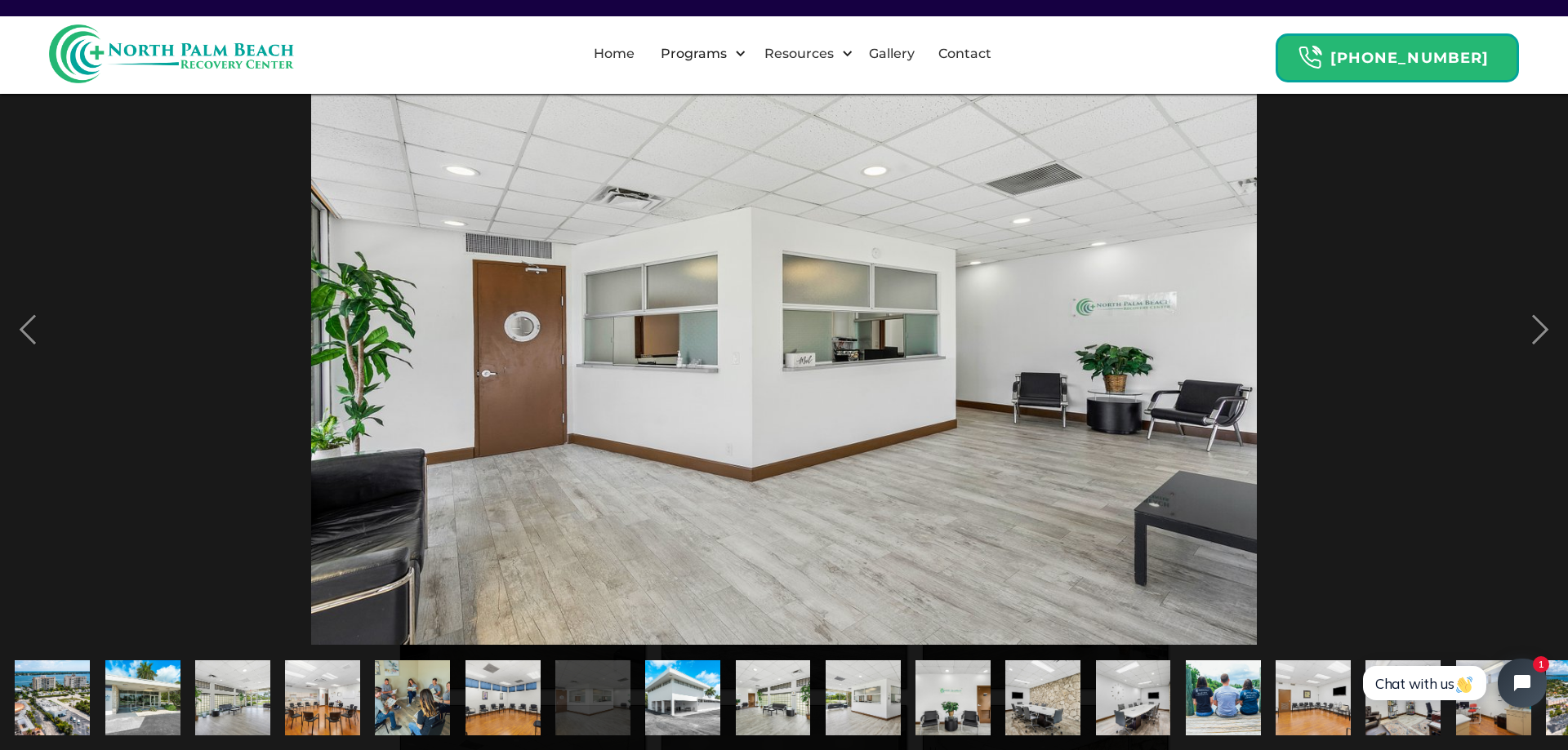
click at [680, 694] on img "show item 8 of 21" at bounding box center [682, 698] width 112 height 76
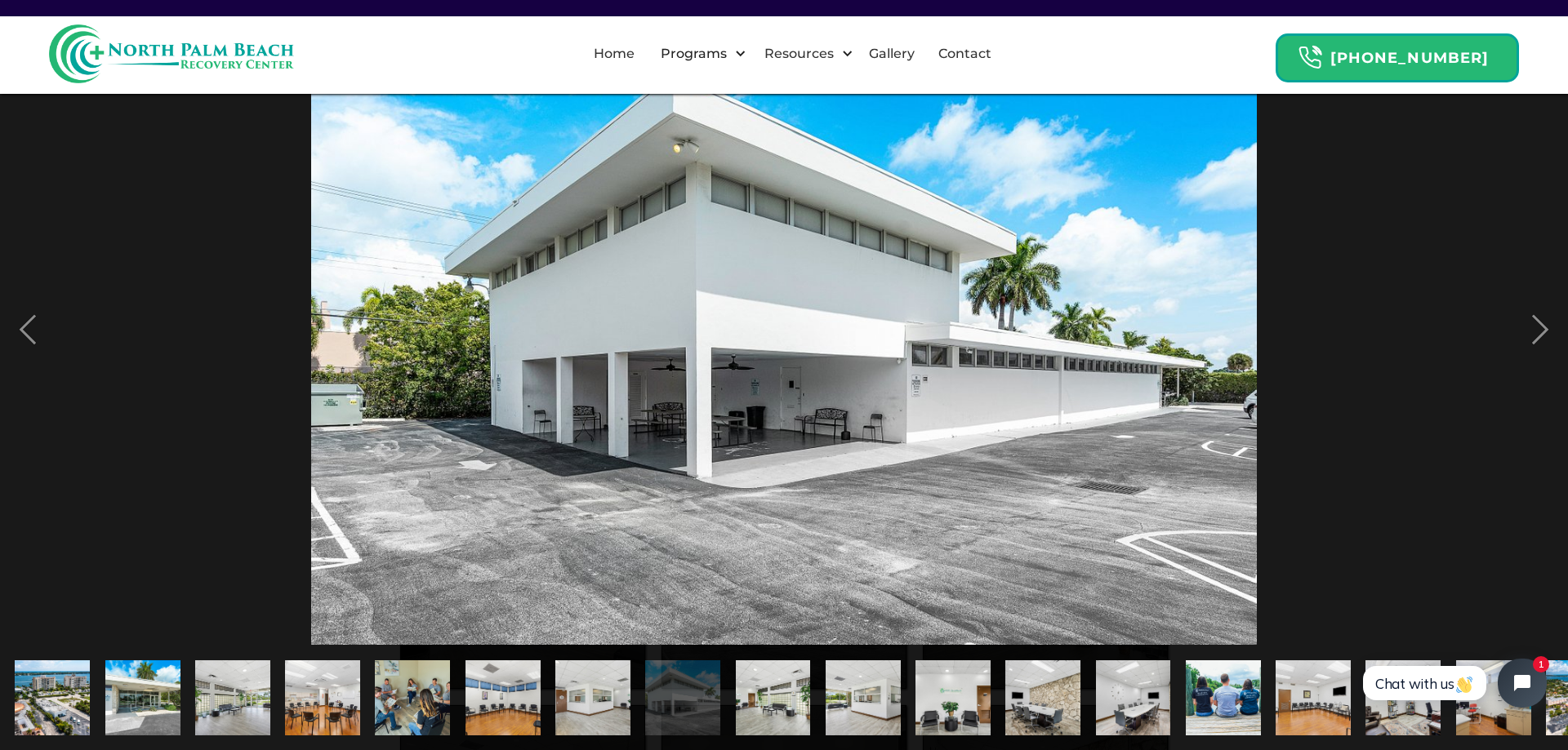
click at [787, 689] on img "show item 9 of 21" at bounding box center [773, 698] width 112 height 76
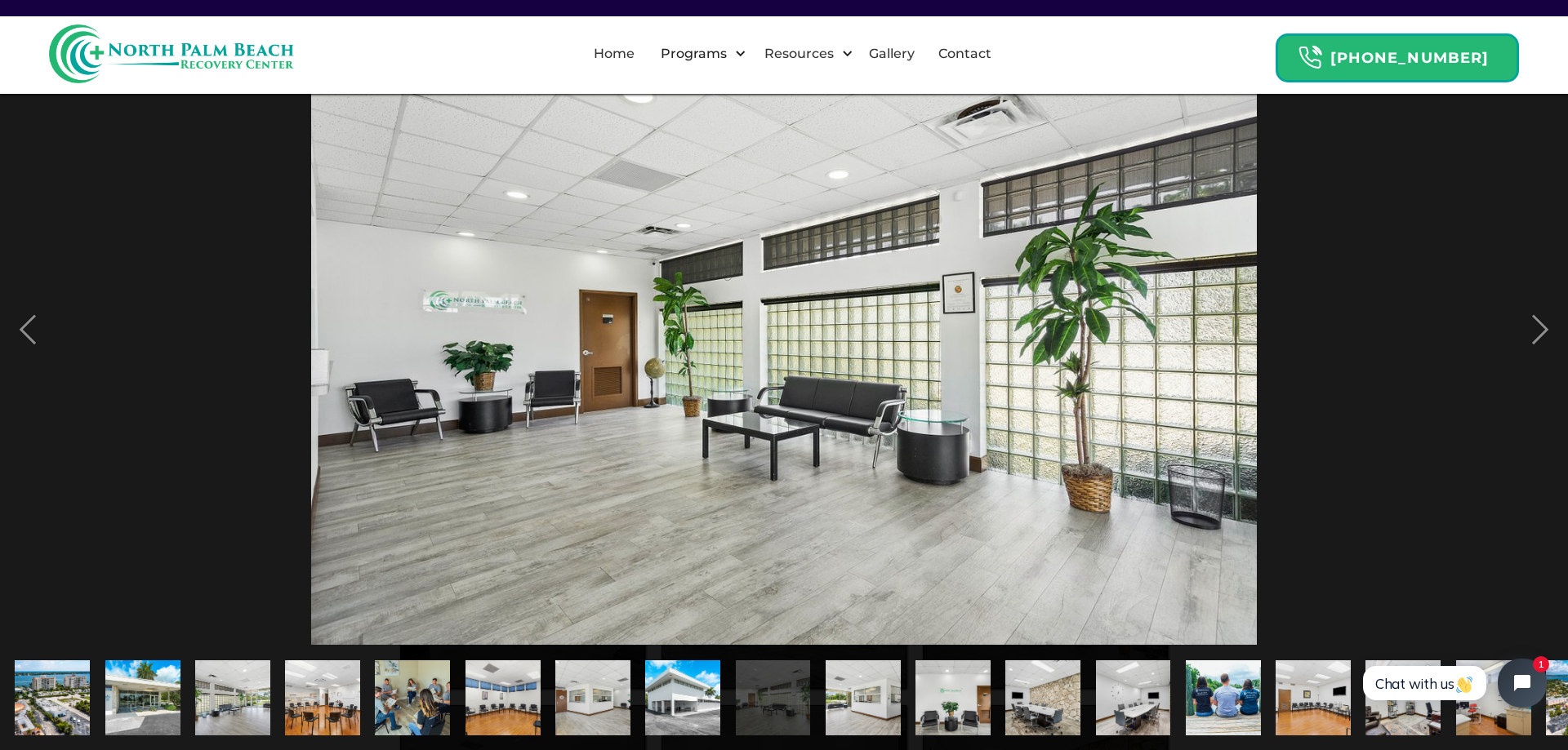
click at [412, 660] on img "show item 5 of 21" at bounding box center [412, 698] width 112 height 76
